Goal: Information Seeking & Learning: Learn about a topic

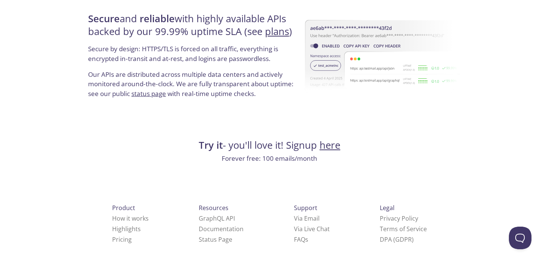
scroll to position [1468, 0]
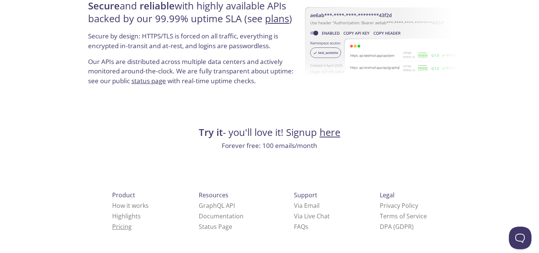
click at [112, 227] on link "Pricing" at bounding box center [122, 226] width 20 height 8
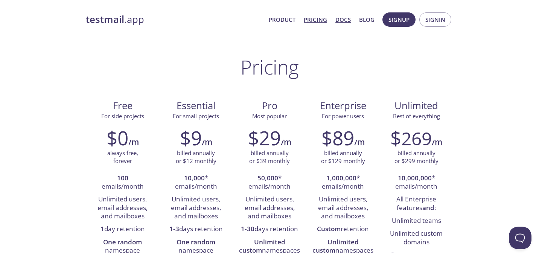
click at [341, 20] on link "Docs" at bounding box center [342, 20] width 15 height 10
click at [287, 18] on link "Product" at bounding box center [282, 20] width 27 height 10
